Goal: Information Seeking & Learning: Learn about a topic

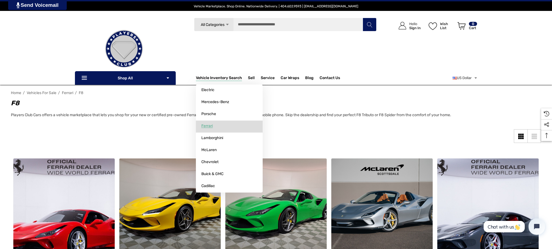
click at [206, 127] on span "Ferrari" at bounding box center [207, 126] width 11 height 5
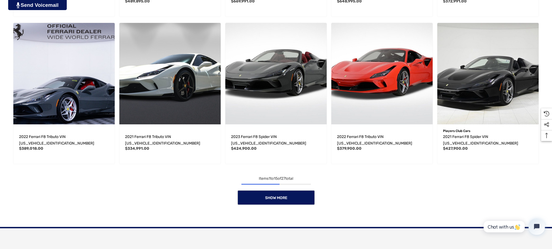
scroll to position [475, 0]
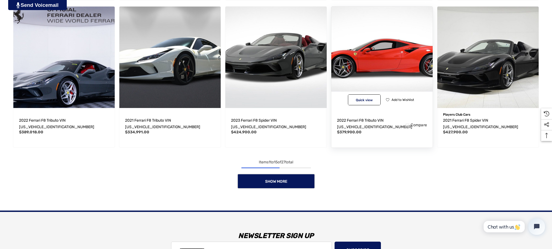
click at [363, 74] on img "2022 Ferrari F8 Tributo VIN ZFF92LLA5N0282815,$379,900.00\a" at bounding box center [382, 57] width 112 height 112
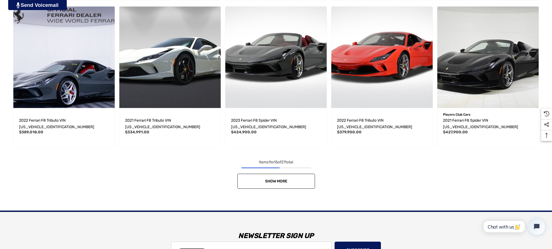
click at [291, 176] on link "Show More" at bounding box center [276, 181] width 78 height 15
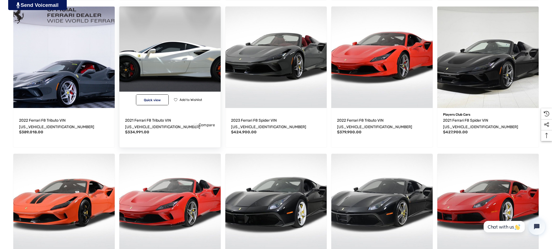
click at [172, 77] on img "2021 Ferrari F8 Tributo VIN ZFF92LLA6M0268629,$334,991.00\a" at bounding box center [170, 57] width 112 height 112
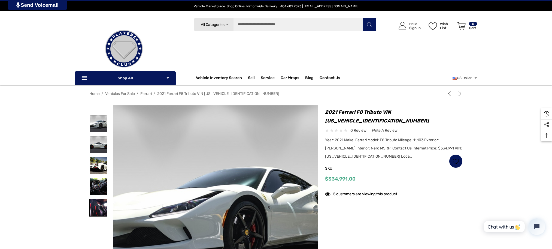
click at [97, 211] on img at bounding box center [98, 207] width 17 height 17
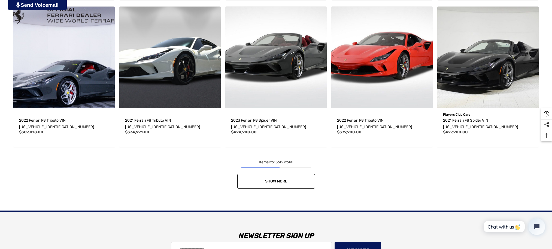
click at [300, 174] on link "Show More" at bounding box center [276, 181] width 78 height 15
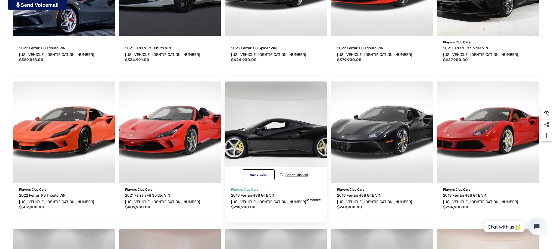
scroll to position [548, 0]
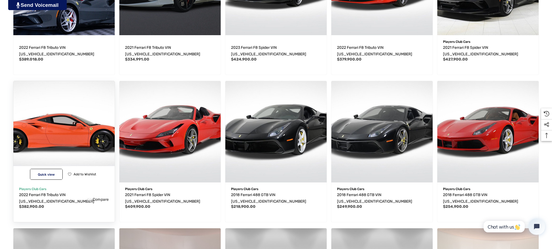
click at [61, 149] on img "2022 Ferrari F8 Tributo VIN ZFF92LLA1N0280916,$382,900.00\a" at bounding box center [64, 132] width 112 height 112
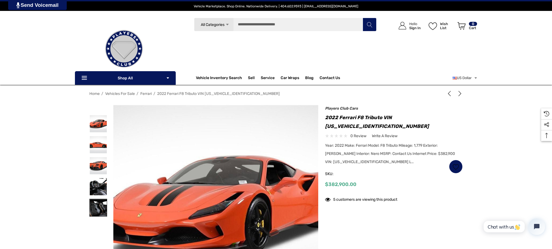
click at [95, 209] on img at bounding box center [98, 207] width 17 height 17
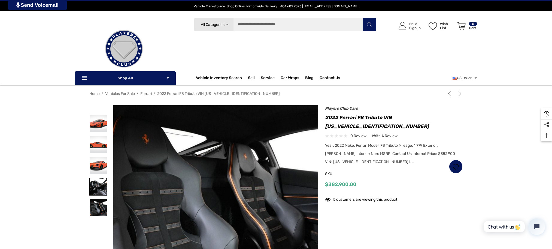
click at [99, 189] on img at bounding box center [98, 186] width 17 height 17
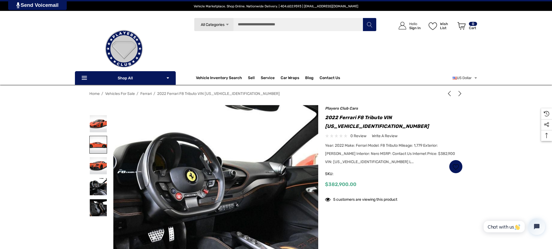
click at [99, 147] on img at bounding box center [98, 144] width 17 height 17
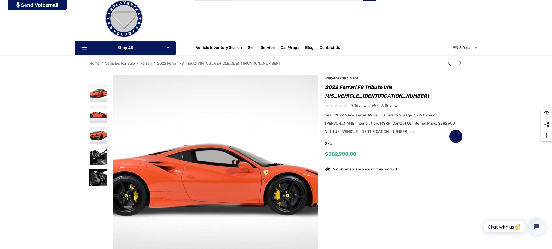
scroll to position [29, 0]
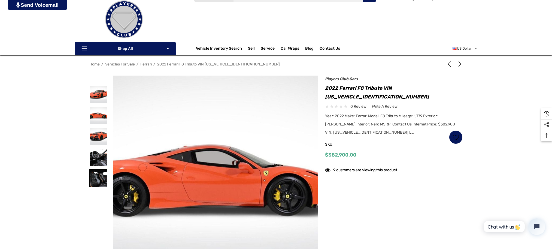
click at [99, 177] on img at bounding box center [98, 178] width 17 height 17
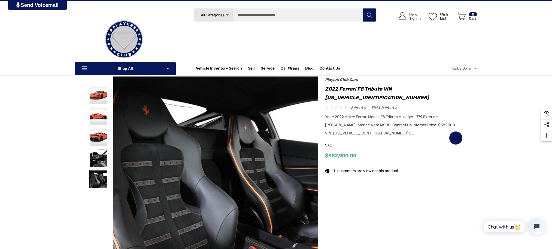
drag, startPoint x: 99, startPoint y: 177, endPoint x: 106, endPoint y: 177, distance: 7.1
click at [106, 177] on img at bounding box center [98, 178] width 17 height 17
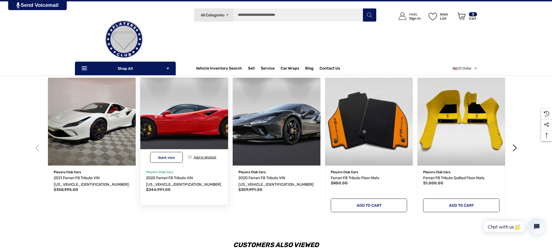
scroll to position [769, 0]
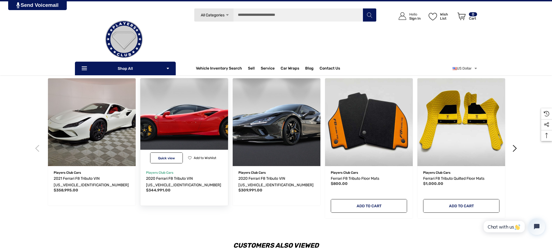
click at [179, 131] on img "2020 Ferrari F8 Tributo VIN ZFF92LLA0L0255020,$344,991.00\a" at bounding box center [184, 122] width 97 height 97
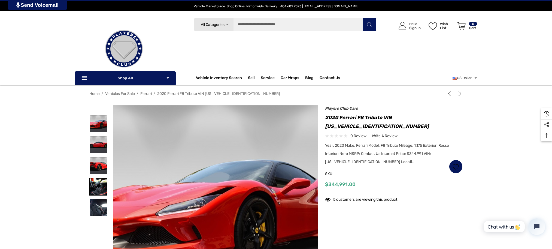
click at [98, 190] on img at bounding box center [98, 186] width 17 height 17
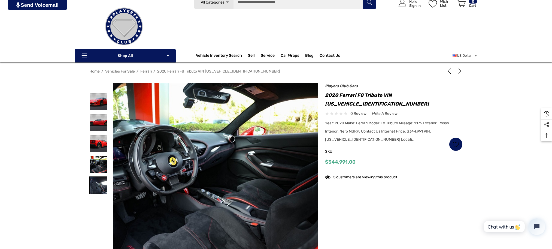
scroll to position [23, 0]
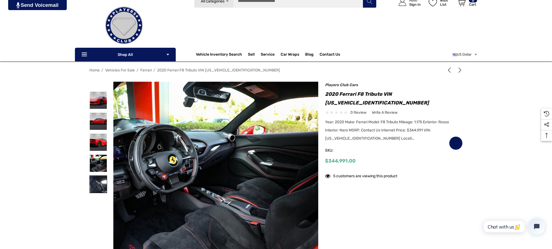
click at [99, 190] on img at bounding box center [98, 184] width 17 height 17
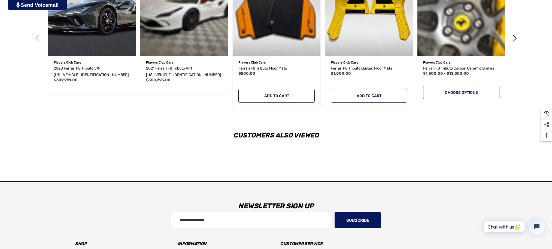
scroll to position [880, 0]
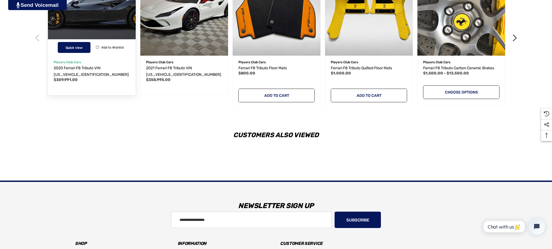
click at [76, 52] on button "Quick view" at bounding box center [74, 47] width 33 height 11
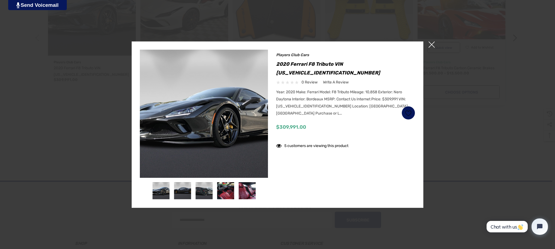
click at [434, 44] on span "×" at bounding box center [432, 44] width 6 height 6
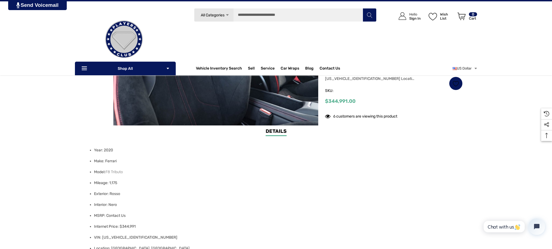
scroll to position [0, 0]
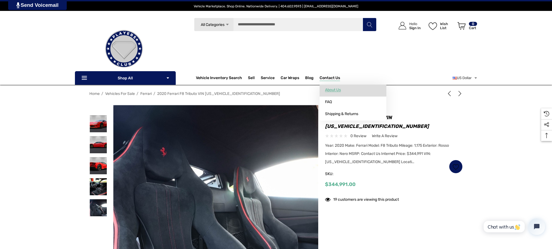
click at [333, 92] on span "About Us" at bounding box center [333, 90] width 16 height 5
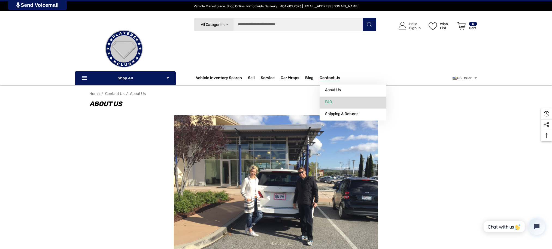
click at [330, 102] on span "FAQ" at bounding box center [328, 102] width 7 height 5
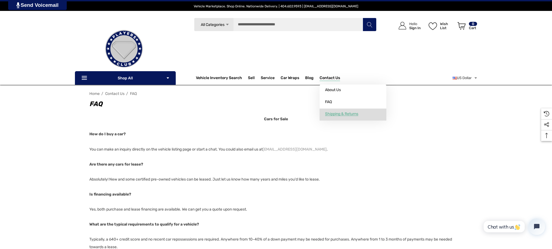
click at [340, 115] on span "Shipping & Returns" at bounding box center [341, 114] width 33 height 5
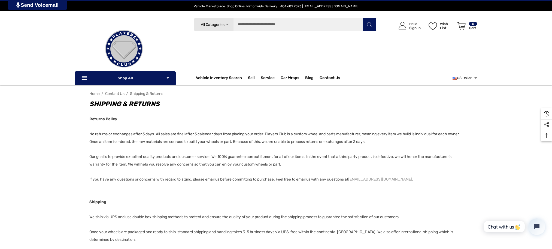
click at [477, 77] on use "USD" at bounding box center [476, 78] width 3 height 2
click at [482, 115] on div "Home Contact Us Shipping & Returns Shipping & Returns Returns Policy No returns…" at bounding box center [276, 174] width 552 height 170
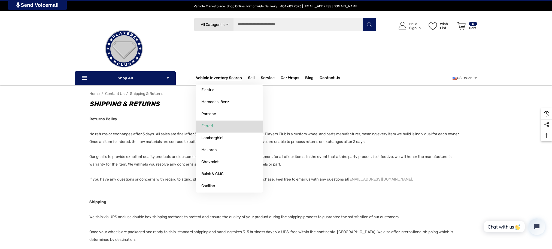
click at [204, 127] on span "Ferrari" at bounding box center [207, 126] width 11 height 5
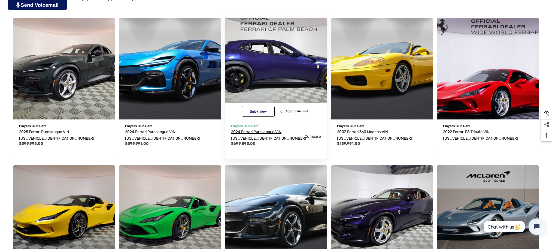
scroll to position [169, 0]
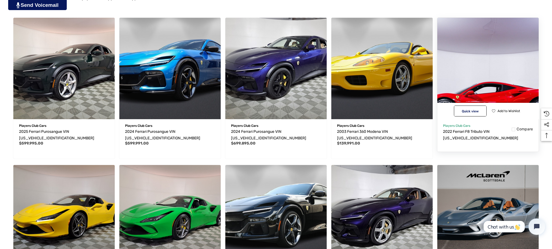
click at [470, 81] on img "2022 Ferrari F8 Tributo VIN ZFF92LLA3N0282389,\a" at bounding box center [489, 69] width 112 height 112
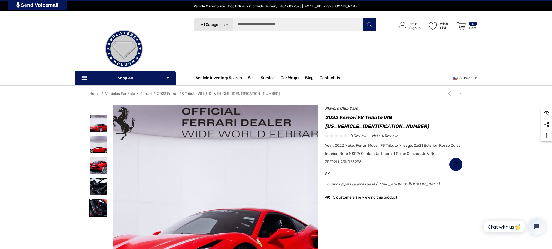
click at [97, 202] on img at bounding box center [98, 207] width 17 height 17
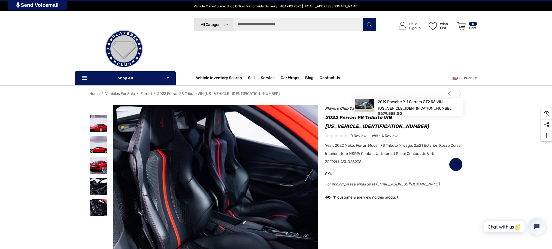
click at [459, 94] on icon "Next" at bounding box center [460, 93] width 5 height 5
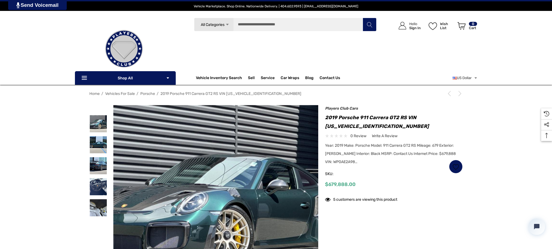
click at [460, 93] on icon "Next" at bounding box center [460, 93] width 5 height 5
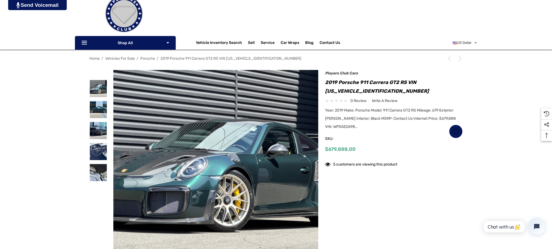
scroll to position [39, 0]
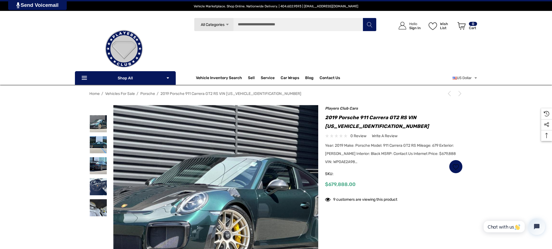
click at [126, 51] on img at bounding box center [124, 49] width 55 height 55
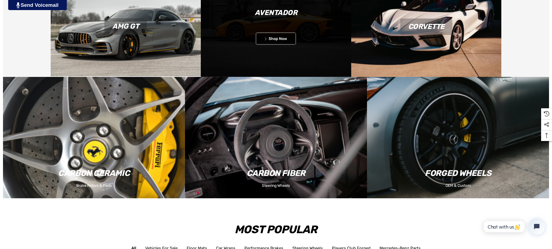
scroll to position [684, 0]
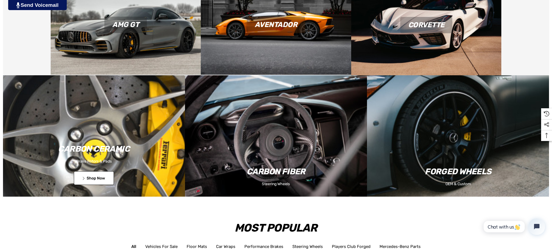
click at [101, 177] on button "Icon arrow left Icon arrow left Shop Now" at bounding box center [94, 178] width 40 height 14
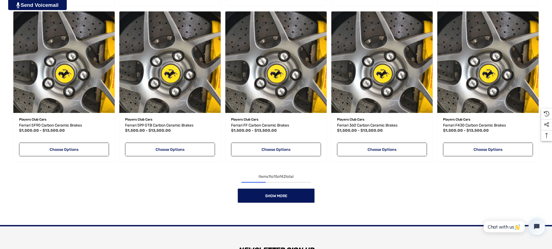
scroll to position [491, 0]
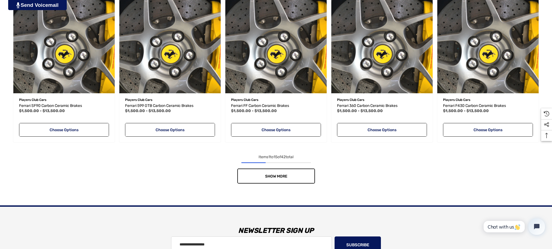
click at [279, 174] on span "Show More" at bounding box center [276, 176] width 22 height 5
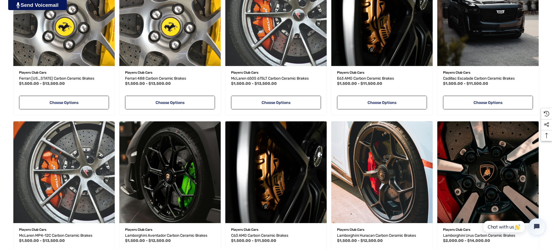
scroll to position [979, 0]
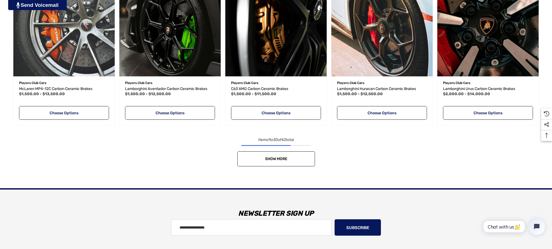
click at [299, 165] on link "Show More" at bounding box center [276, 158] width 78 height 15
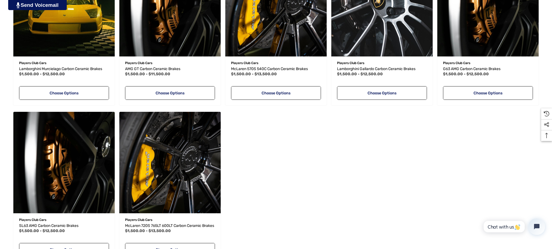
scroll to position [1348, 0]
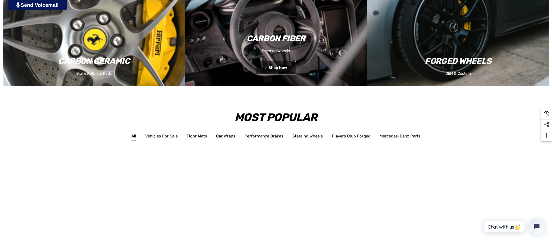
click at [266, 36] on div "Carbon Fiber" at bounding box center [276, 38] width 182 height 16
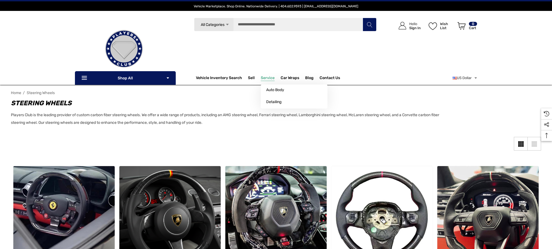
click at [278, 76] on p "Service" at bounding box center [271, 78] width 20 height 11
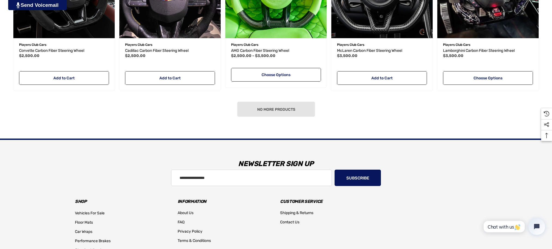
scroll to position [411, 0]
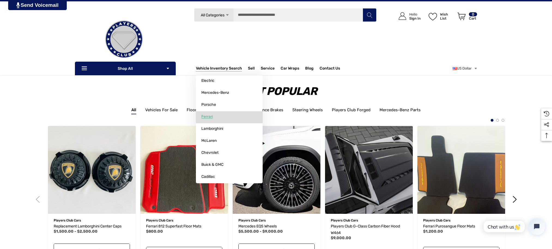
click at [209, 118] on span "Ferrari" at bounding box center [207, 116] width 11 height 5
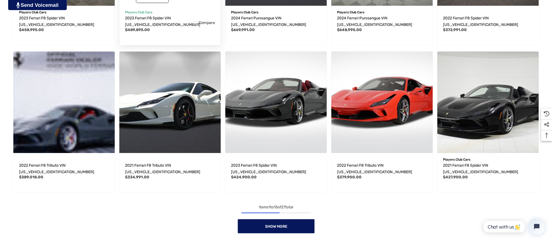
scroll to position [431, 0]
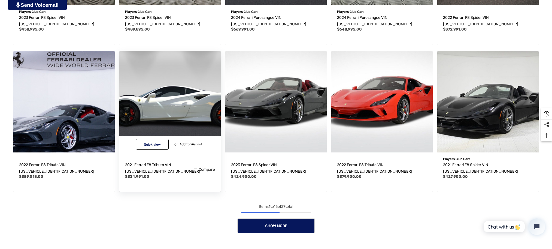
click at [210, 118] on img "2021 Ferrari F8 Tributo VIN ZFF92LLA6M0268629,$334,991.00\a" at bounding box center [170, 102] width 112 height 112
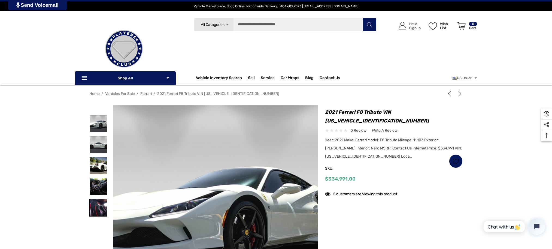
click at [98, 206] on img at bounding box center [98, 207] width 17 height 17
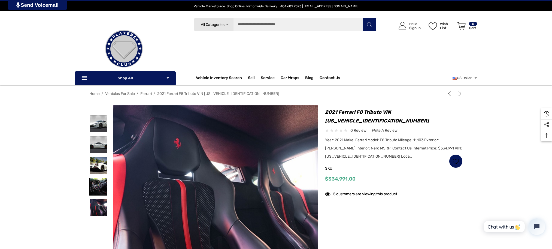
click at [99, 184] on img at bounding box center [98, 186] width 17 height 17
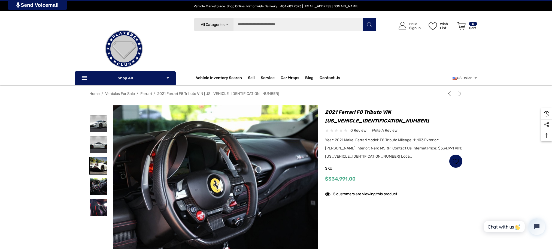
click at [100, 165] on img at bounding box center [98, 165] width 17 height 17
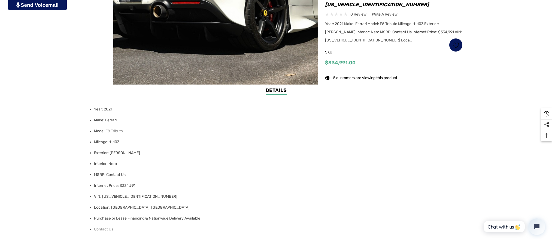
scroll to position [226, 0]
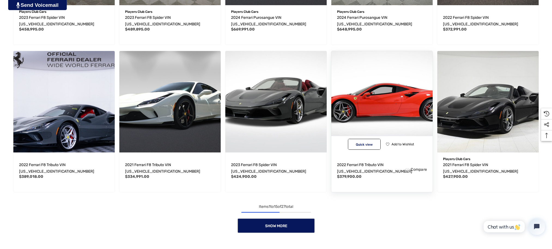
click at [414, 75] on img "2022 Ferrari F8 Tributo VIN ZFF92LLA5N0282815,$379,900.00\a" at bounding box center [382, 102] width 112 height 112
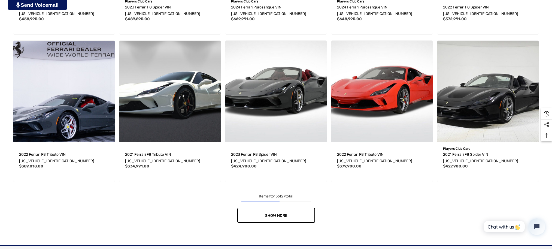
click at [291, 208] on link "Show More" at bounding box center [276, 215] width 78 height 15
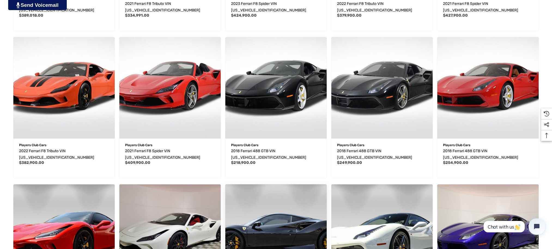
scroll to position [593, 0]
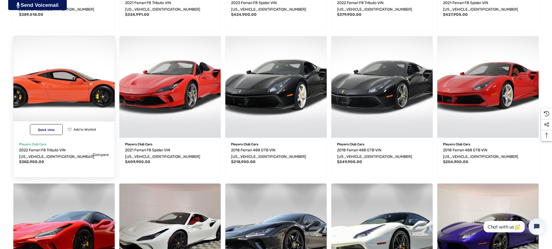
click at [79, 93] on img "2022 Ferrari F8 Tributo VIN ZFF92LLA1N0280916,$382,900.00\a" at bounding box center [64, 87] width 112 height 112
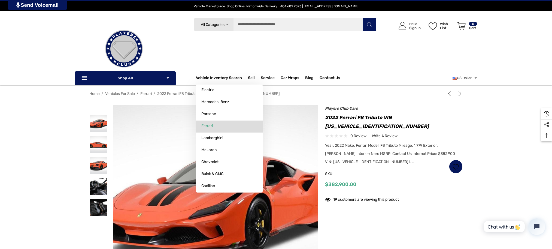
click at [210, 126] on span "Ferrari" at bounding box center [207, 126] width 11 height 5
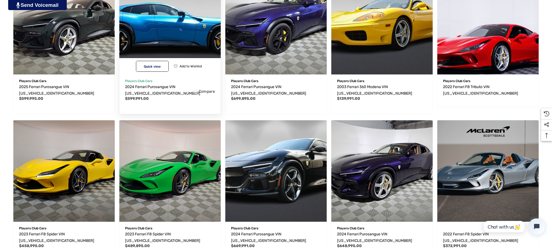
scroll to position [257, 0]
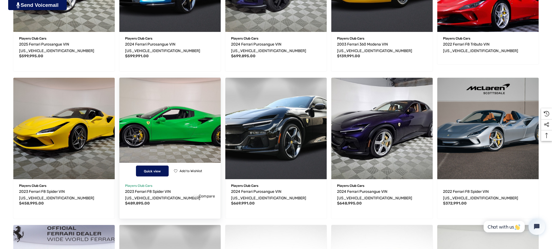
click at [160, 168] on button "Quick view" at bounding box center [152, 171] width 33 height 11
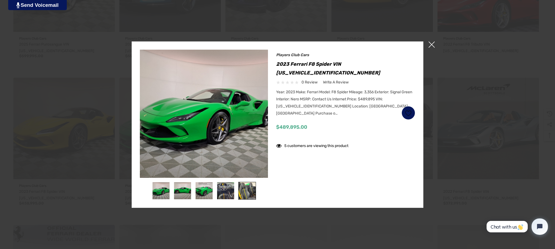
click at [249, 191] on img at bounding box center [247, 190] width 17 height 17
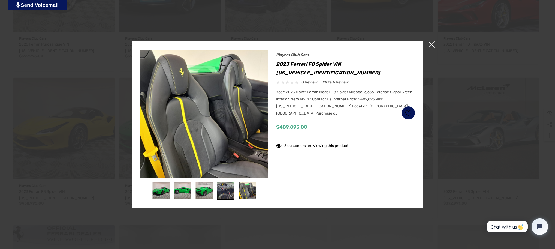
click at [229, 191] on img at bounding box center [225, 190] width 17 height 17
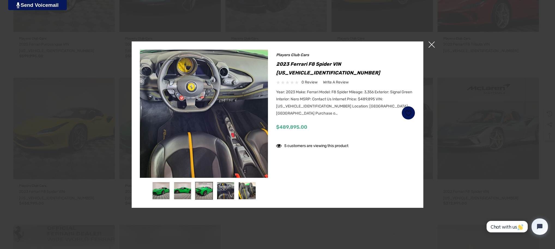
click at [205, 190] on img at bounding box center [204, 190] width 17 height 17
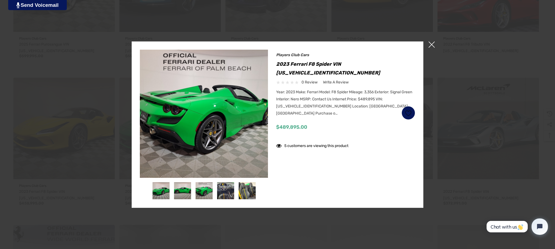
click at [432, 44] on span "×" at bounding box center [432, 44] width 6 height 6
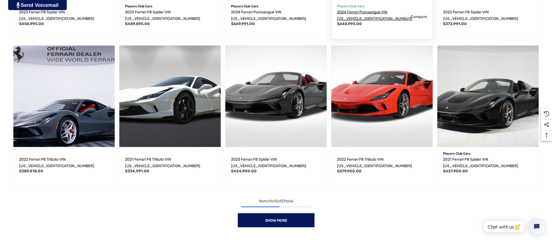
scroll to position [486, 0]
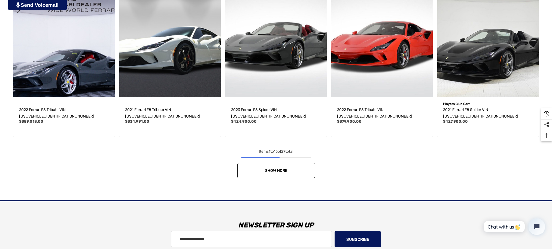
click at [291, 167] on link "Show More" at bounding box center [276, 170] width 78 height 15
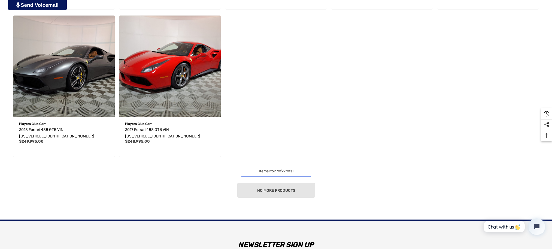
scroll to position [933, 0]
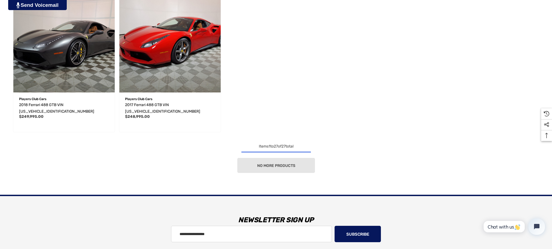
click at [283, 158] on div "No more products" at bounding box center [276, 165] width 531 height 15
click at [286, 158] on div "No more products" at bounding box center [276, 165] width 531 height 15
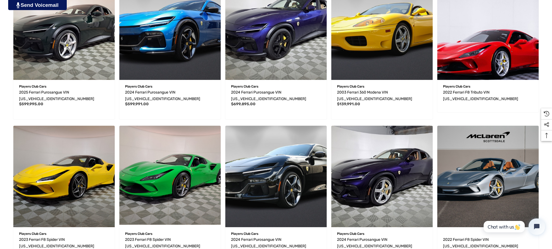
scroll to position [224, 0]
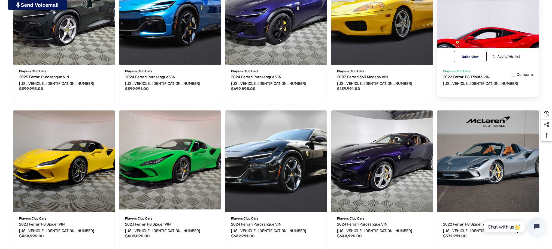
click at [498, 54] on button "Add to Wishlist" at bounding box center [506, 56] width 32 height 11
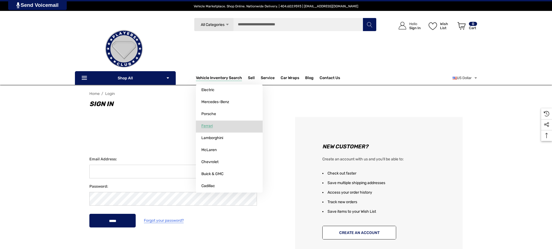
click at [206, 125] on span "Ferrari" at bounding box center [207, 126] width 11 height 5
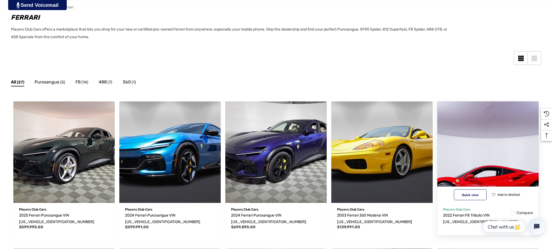
scroll to position [86, 0]
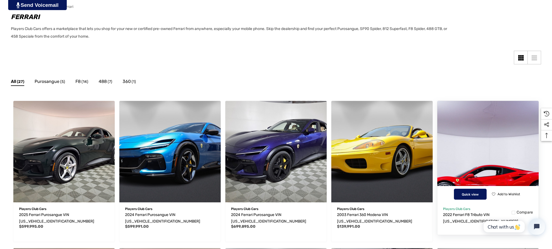
click at [473, 199] on button "Quick view" at bounding box center [470, 194] width 33 height 11
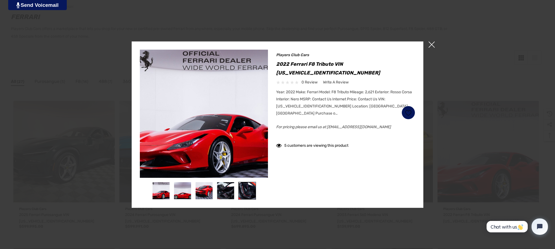
drag, startPoint x: 249, startPoint y: 194, endPoint x: 243, endPoint y: 193, distance: 5.5
click at [249, 194] on img at bounding box center [247, 190] width 17 height 17
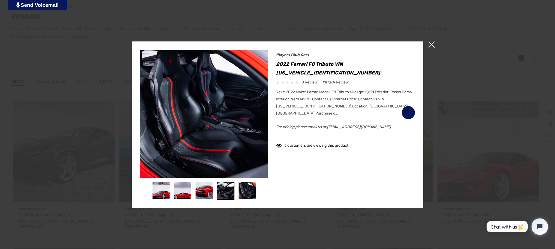
click at [234, 192] on img at bounding box center [225, 190] width 17 height 17
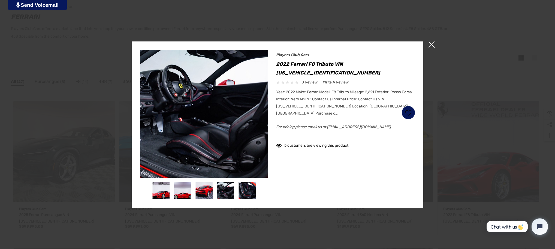
drag, startPoint x: 161, startPoint y: 195, endPoint x: 171, endPoint y: 193, distance: 10.5
click at [162, 195] on img at bounding box center [160, 190] width 17 height 17
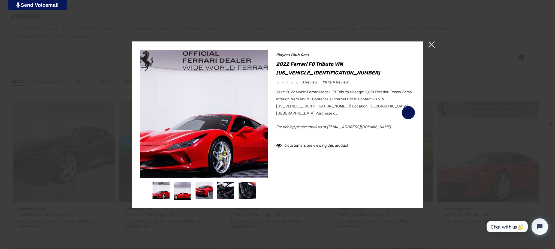
click at [182, 191] on img at bounding box center [182, 190] width 17 height 17
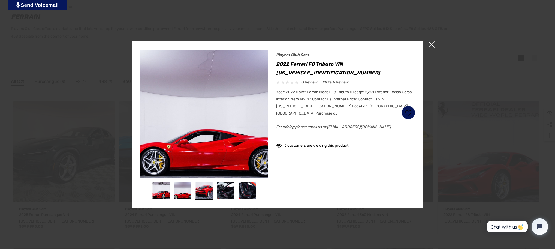
click at [211, 191] on img at bounding box center [204, 190] width 17 height 17
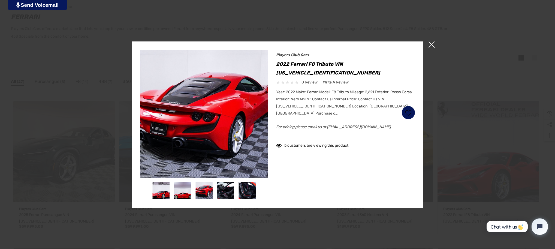
click at [216, 191] on div at bounding box center [226, 191] width 22 height 18
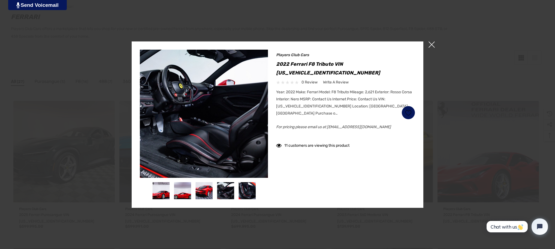
click at [432, 44] on span "×" at bounding box center [432, 44] width 6 height 6
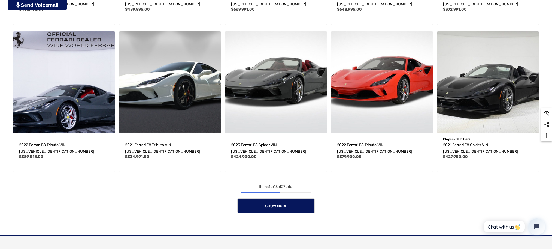
scroll to position [488, 0]
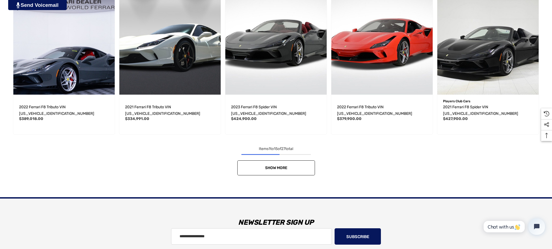
click at [312, 164] on link "Show More" at bounding box center [276, 167] width 78 height 15
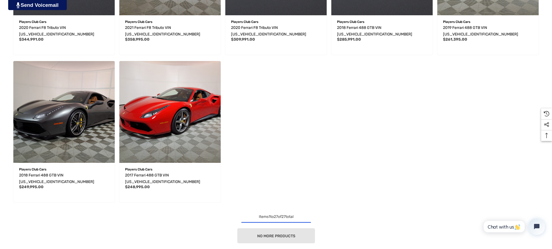
scroll to position [878, 0]
